Goal: Book appointment/travel/reservation

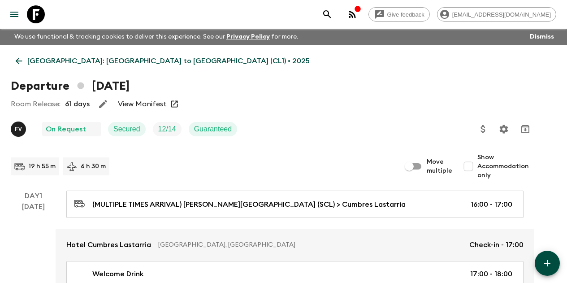
scroll to position [1884, 0]
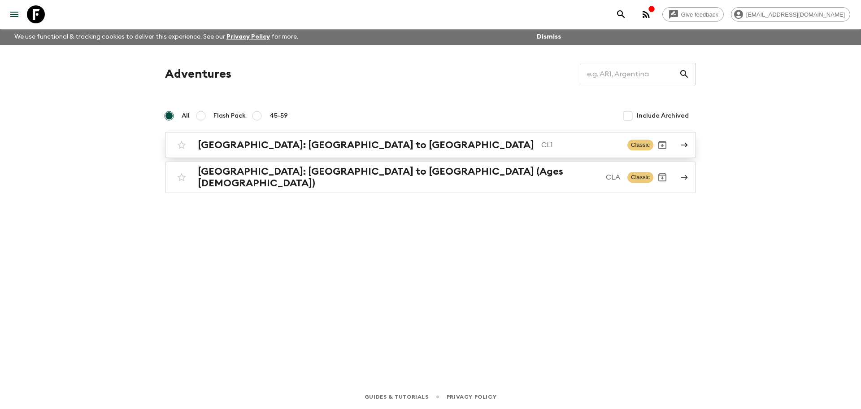
click at [249, 150] on h2 "Chile: Santiago to Patagonia" at bounding box center [366, 145] width 336 height 12
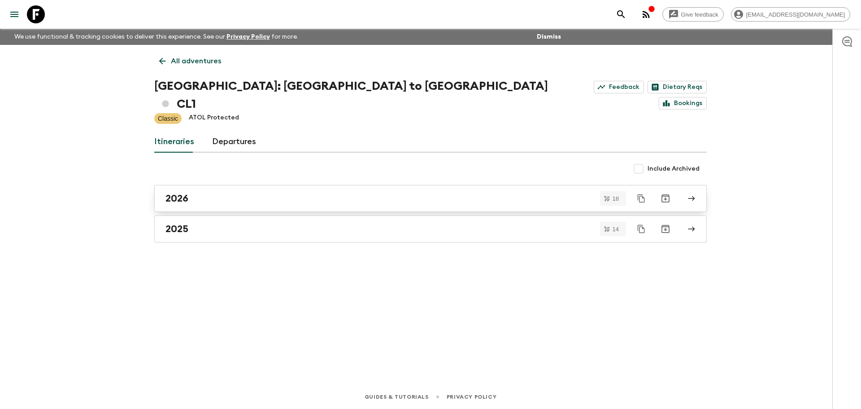
click at [201, 192] on div "2026" at bounding box center [422, 198] width 513 height 12
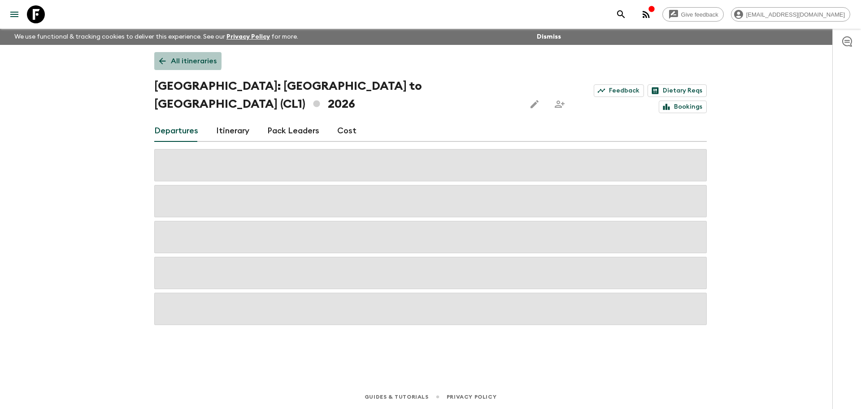
click at [158, 60] on icon at bounding box center [162, 61] width 10 height 10
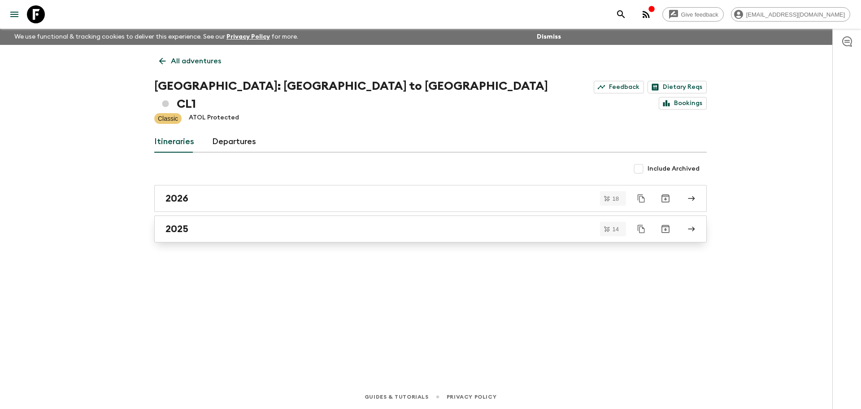
click at [253, 223] on div "2025" at bounding box center [422, 229] width 513 height 12
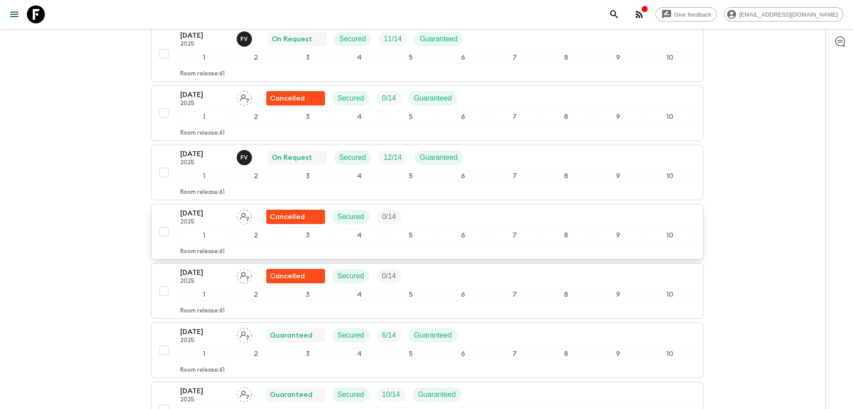
scroll to position [689, 0]
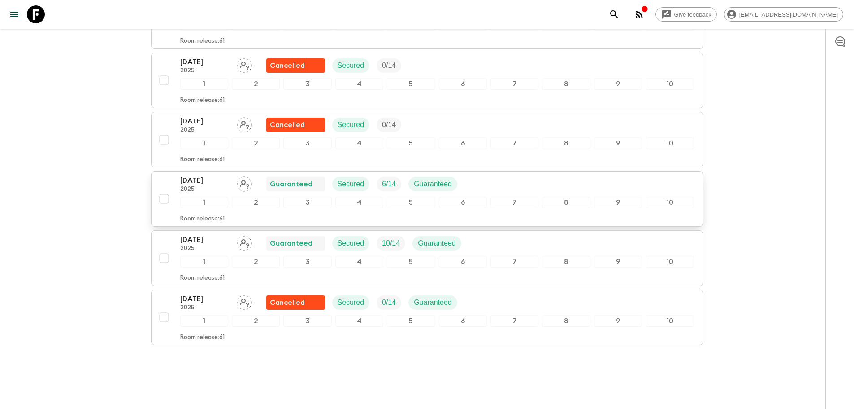
click at [227, 175] on p "20 Dec 2025" at bounding box center [204, 180] width 49 height 11
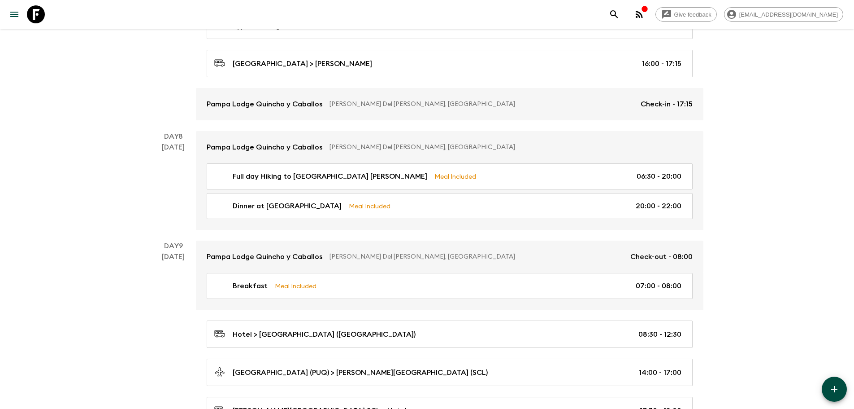
scroll to position [1484, 0]
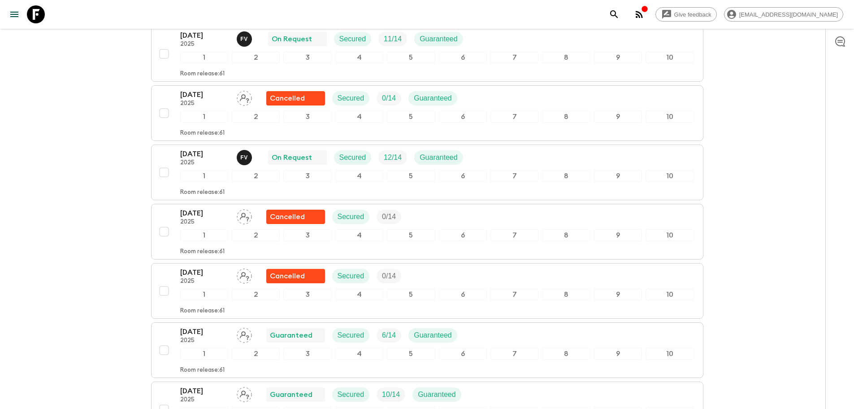
scroll to position [689, 0]
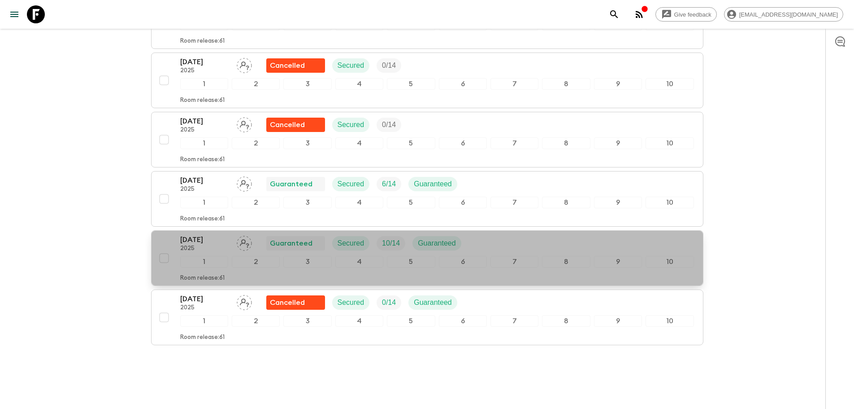
click at [225, 245] on p "2025" at bounding box center [204, 248] width 49 height 7
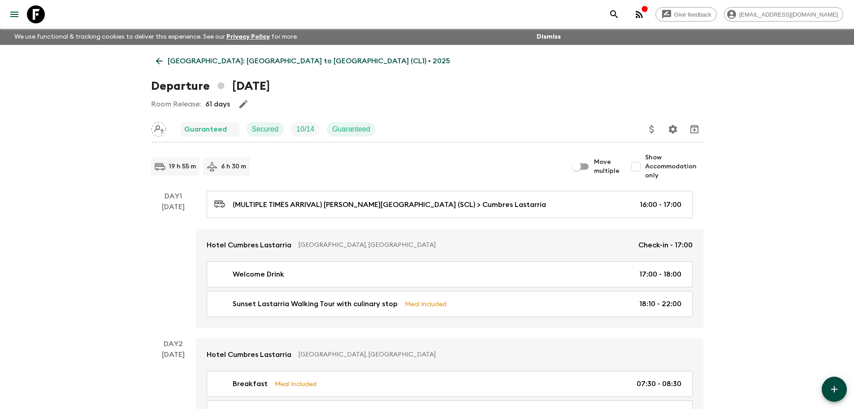
scroll to position [90, 0]
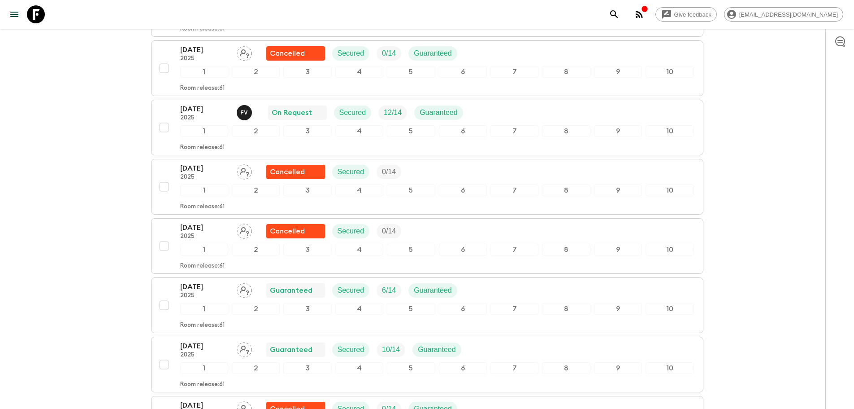
scroll to position [673, 0]
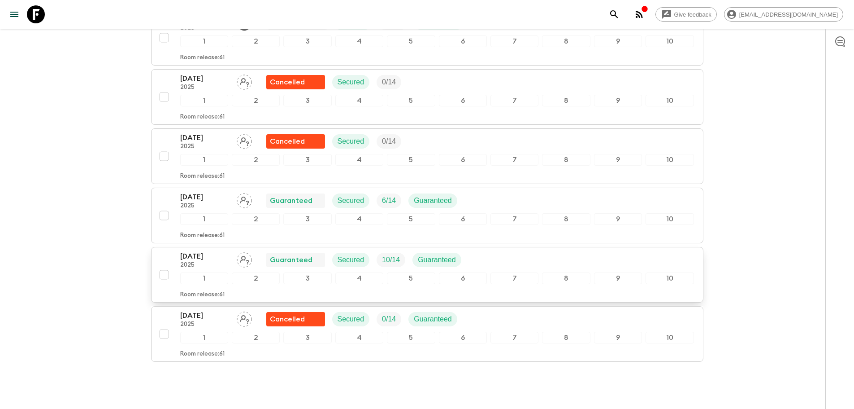
click at [206, 251] on p "27 Dec 2025" at bounding box center [204, 256] width 49 height 11
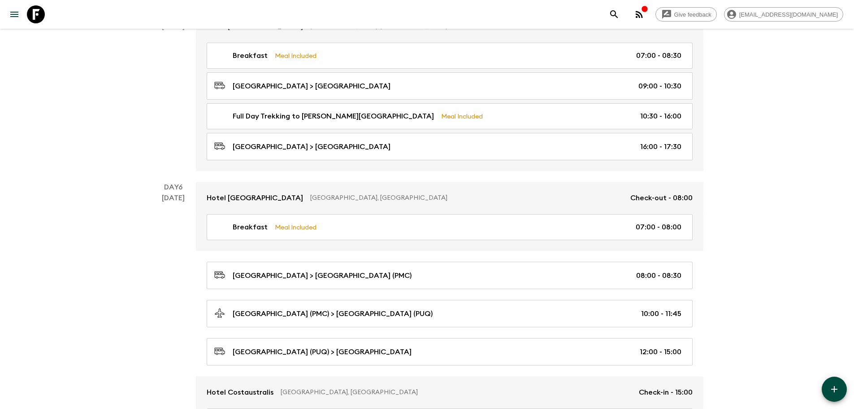
scroll to position [1080, 0]
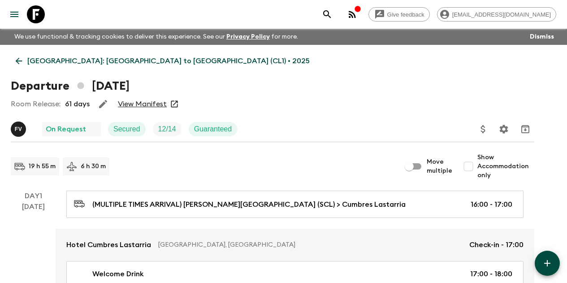
scroll to position [1884, 0]
